Goal: Navigation & Orientation: Go to known website

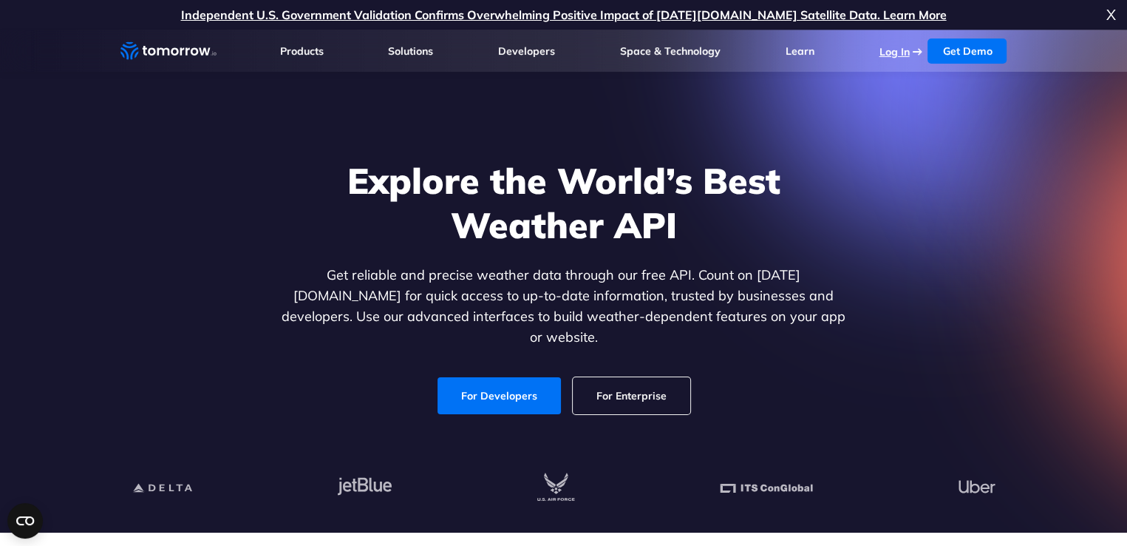
drag, startPoint x: 0, startPoint y: 0, endPoint x: 896, endPoint y: 53, distance: 897.5
click at [896, 53] on link "Log In" at bounding box center [894, 51] width 30 height 13
